Goal: Information Seeking & Learning: Understand process/instructions

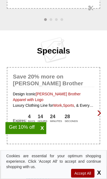
scroll to position [839, 0]
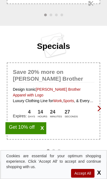
click at [44, 131] on span "X" at bounding box center [42, 128] width 8 height 7
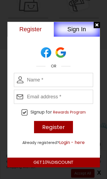
scroll to position [1195, 0]
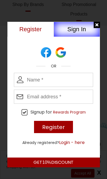
click at [94, 24] on div at bounding box center [96, 25] width 7 height 7
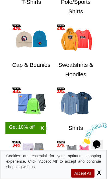
scroll to position [1369, 0]
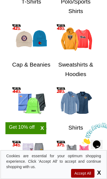
click at [77, 57] on h3 "Sweatshirts & Hoodies" at bounding box center [75, 70] width 40 height 27
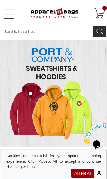
click at [99, 170] on span "X" at bounding box center [97, 172] width 5 height 7
click at [99, 172] on span "X" at bounding box center [97, 172] width 5 height 7
click at [98, 171] on span "X" at bounding box center [97, 172] width 5 height 7
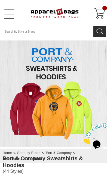
click at [10, 12] on link "Open Left Menu" at bounding box center [9, 14] width 11 height 11
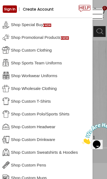
scroll to position [-1, 0]
